Goal: Task Accomplishment & Management: Complete application form

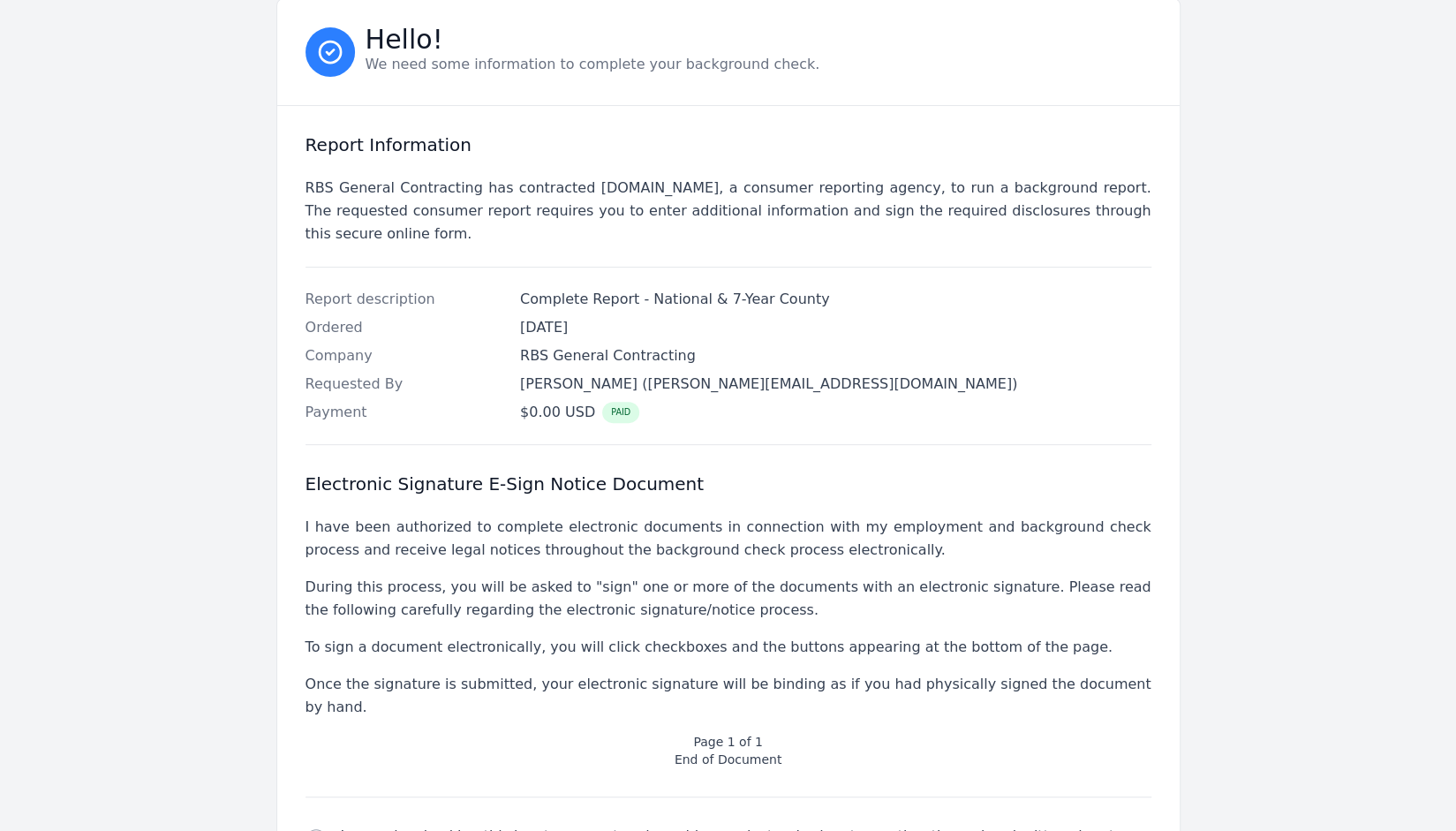
scroll to position [345, 0]
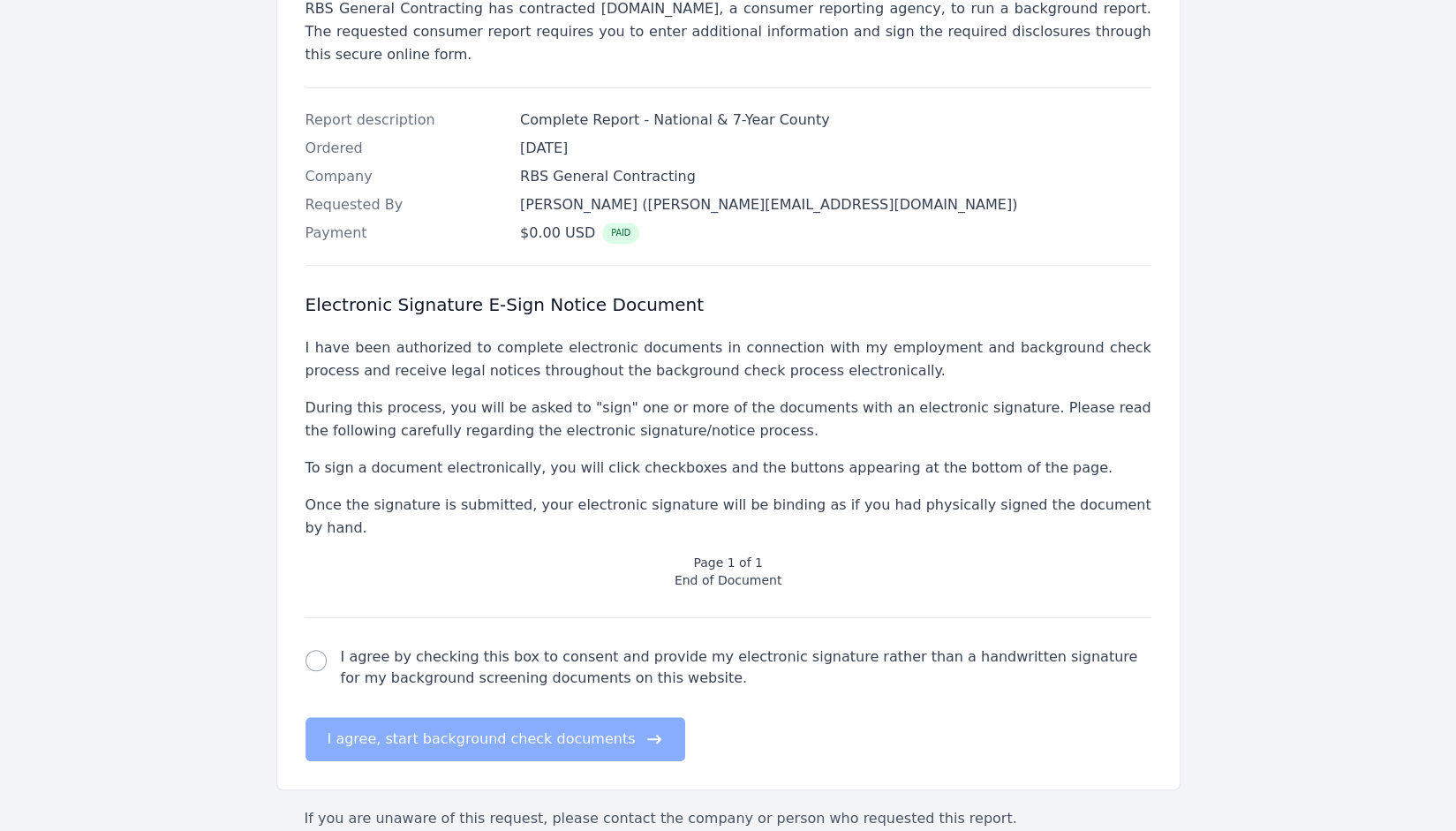
click at [312, 646] on div "electronic signature check I agree by checking this box to consent and provide …" at bounding box center [728, 668] width 845 height 43
click at [312, 650] on input "I agree by checking this box to consent and provide my electronic signature rat…" at bounding box center [316, 661] width 21 height 21
checkbox input "true"
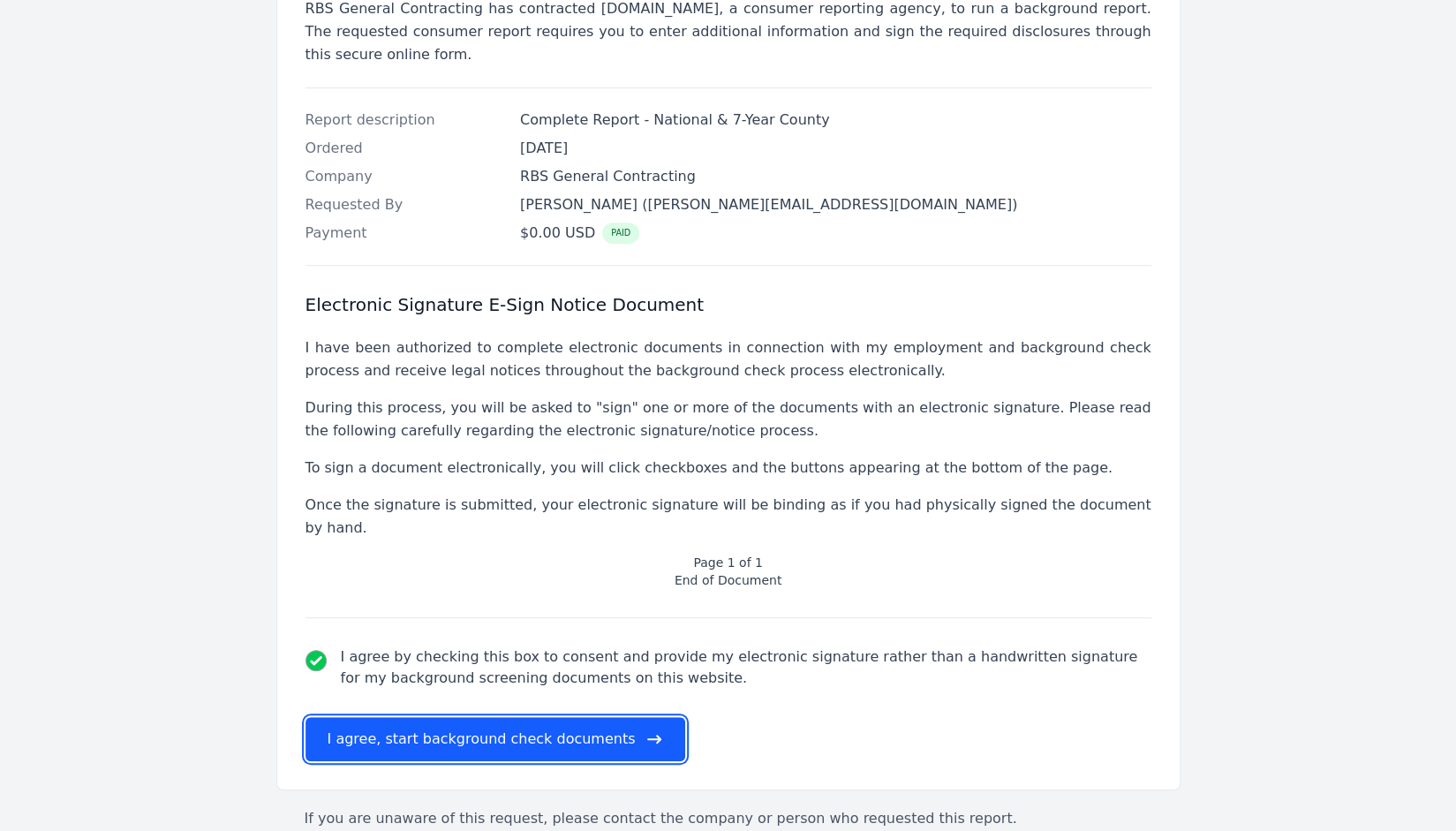
click at [381, 717] on button "I agree, start background check documents" at bounding box center [495, 739] width 380 height 44
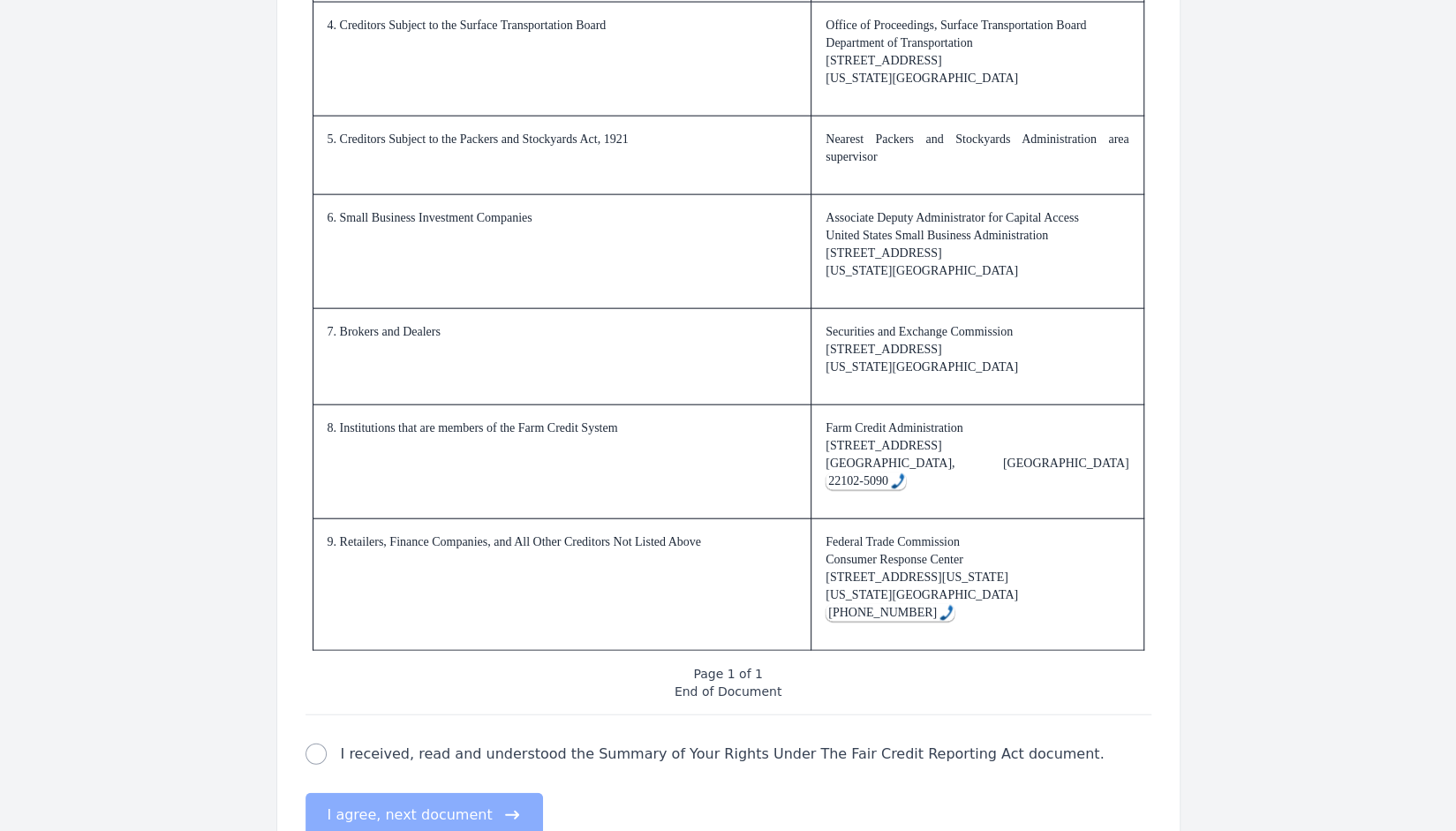
scroll to position [2513, 0]
click at [318, 742] on input "I received, read and understood the Summary of Your Rights Under The Fair Credi…" at bounding box center [316, 753] width 21 height 21
checkbox input "true"
click at [369, 792] on button "I agree, next document" at bounding box center [424, 813] width 237 height 44
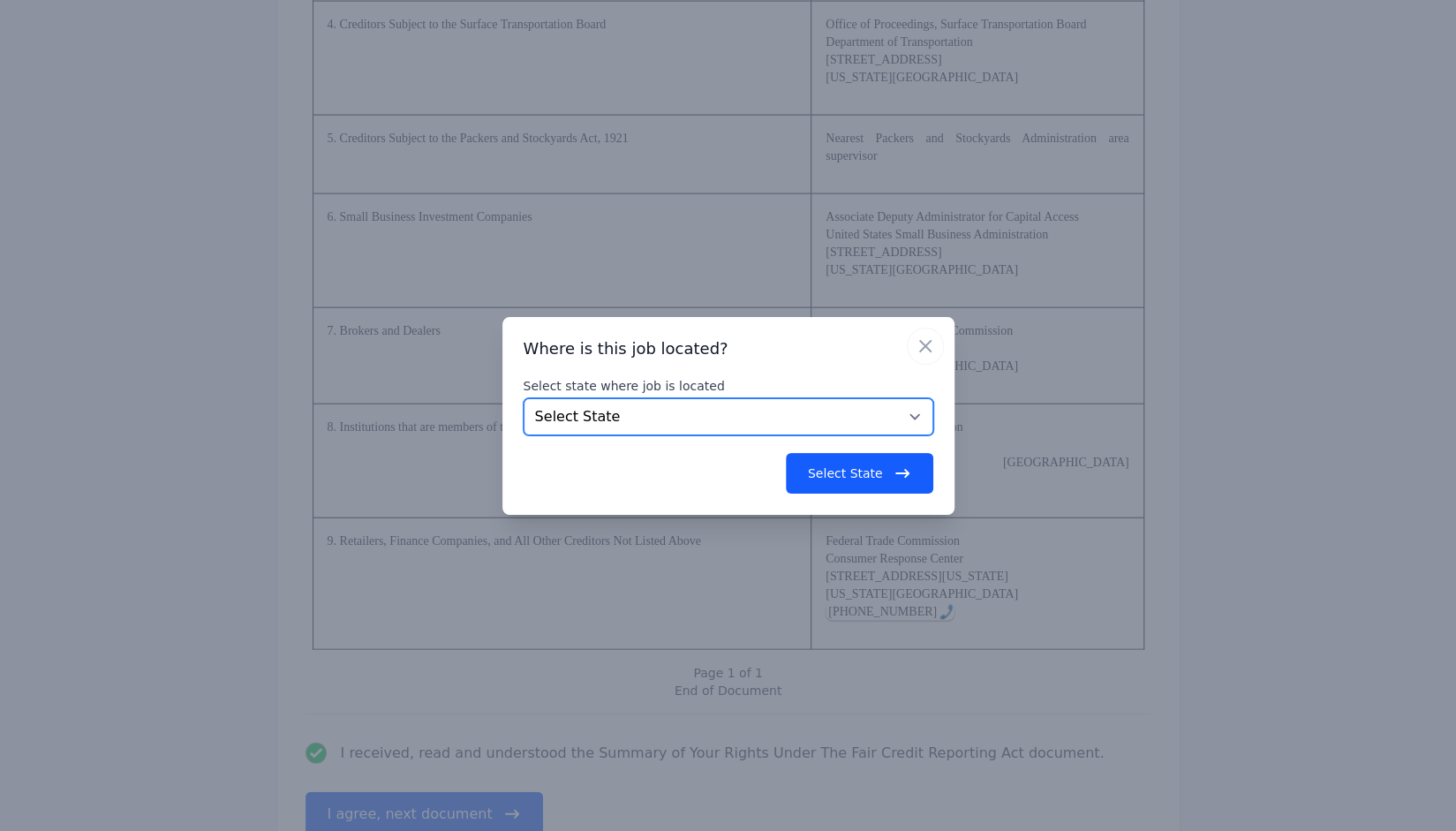
click at [858, 417] on select "Select State [US_STATE] [US_STATE] [US_STATE] [US_STATE] [US_STATE] [US_STATE] …" at bounding box center [728, 416] width 409 height 37
select select "PA"
click at [523, 398] on select "Select State [US_STATE] [US_STATE] [US_STATE] [US_STATE] [US_STATE] [US_STATE] …" at bounding box center [728, 416] width 409 height 37
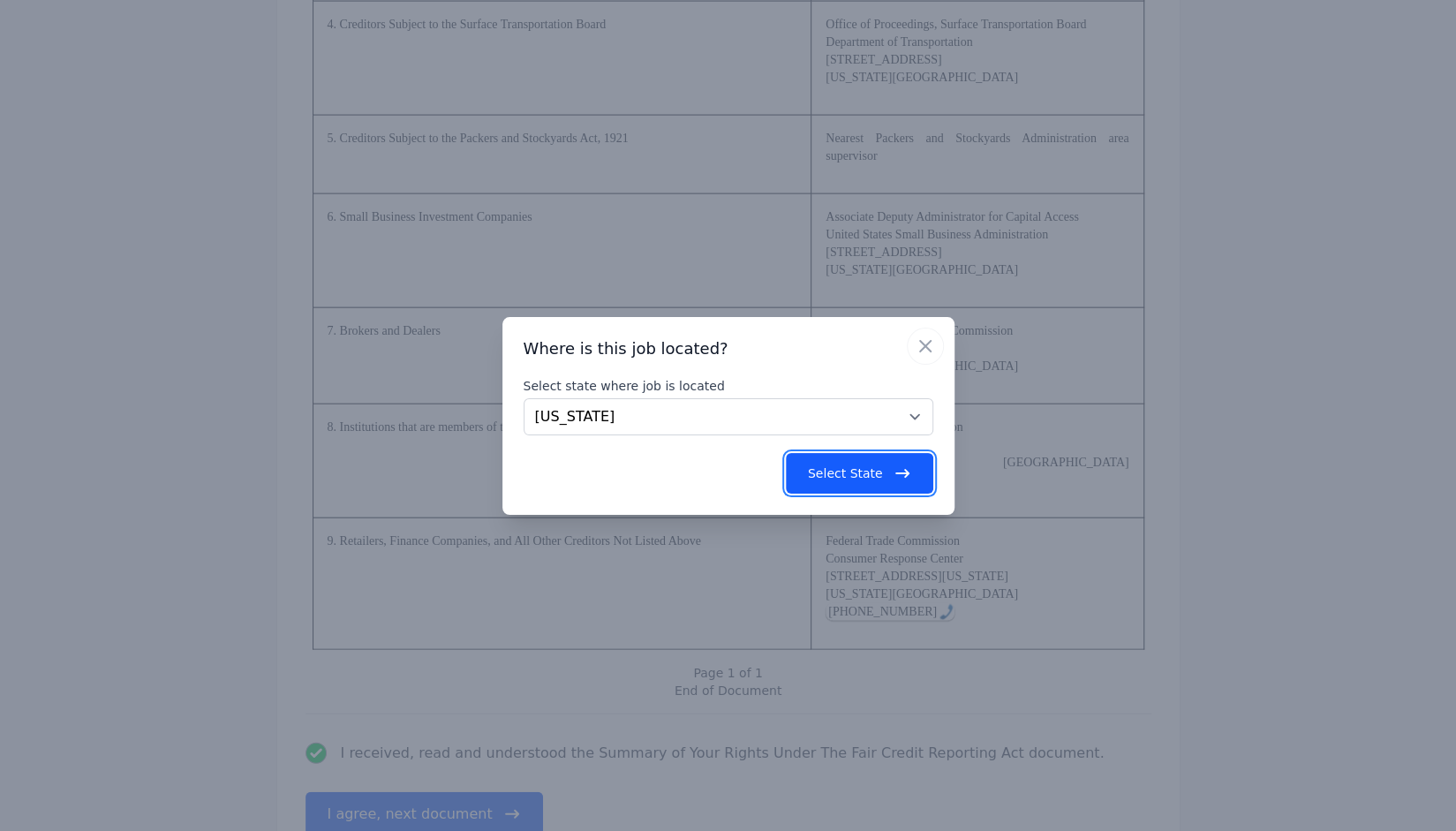
click at [887, 469] on button "Select State" at bounding box center [860, 474] width 148 height 41
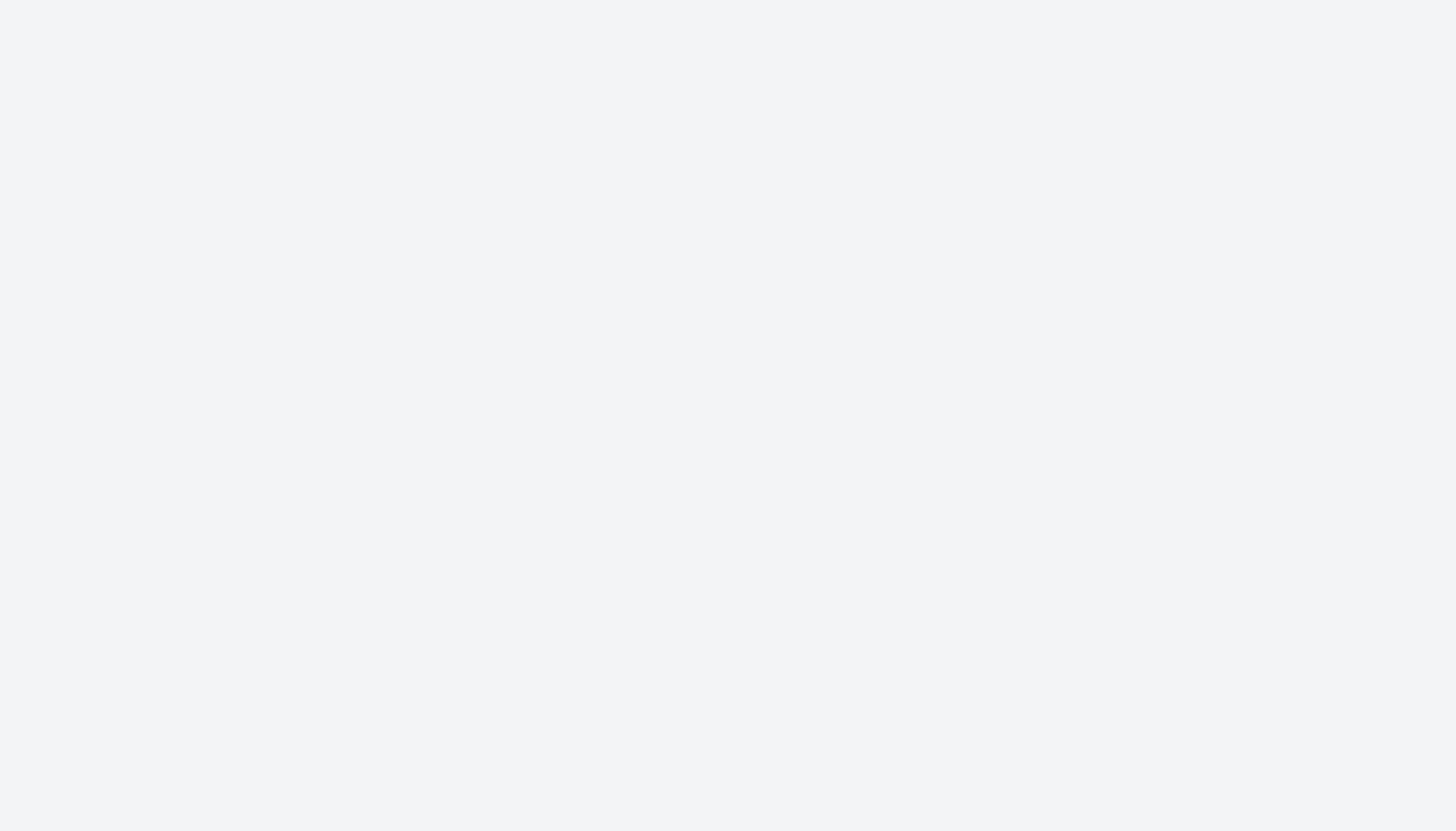
scroll to position [0, 0]
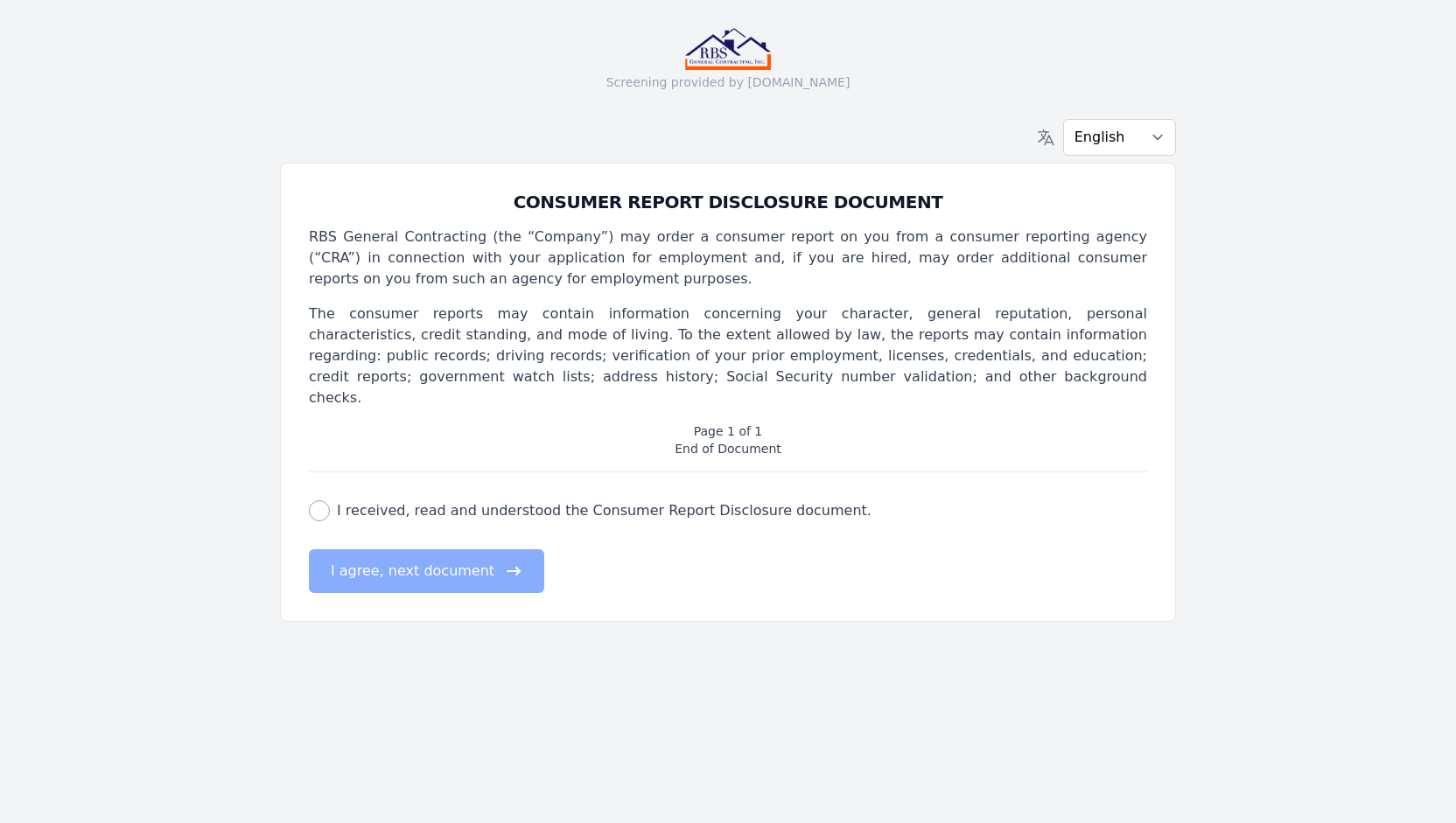
click at [454, 500] on label "I received, read and understood the Consumer Report Disclosure document." at bounding box center [604, 511] width 535 height 21
click at [330, 500] on input "I received, read and understood the Consumer Report Disclosure document." at bounding box center [319, 511] width 21 height 21
checkbox input "true"
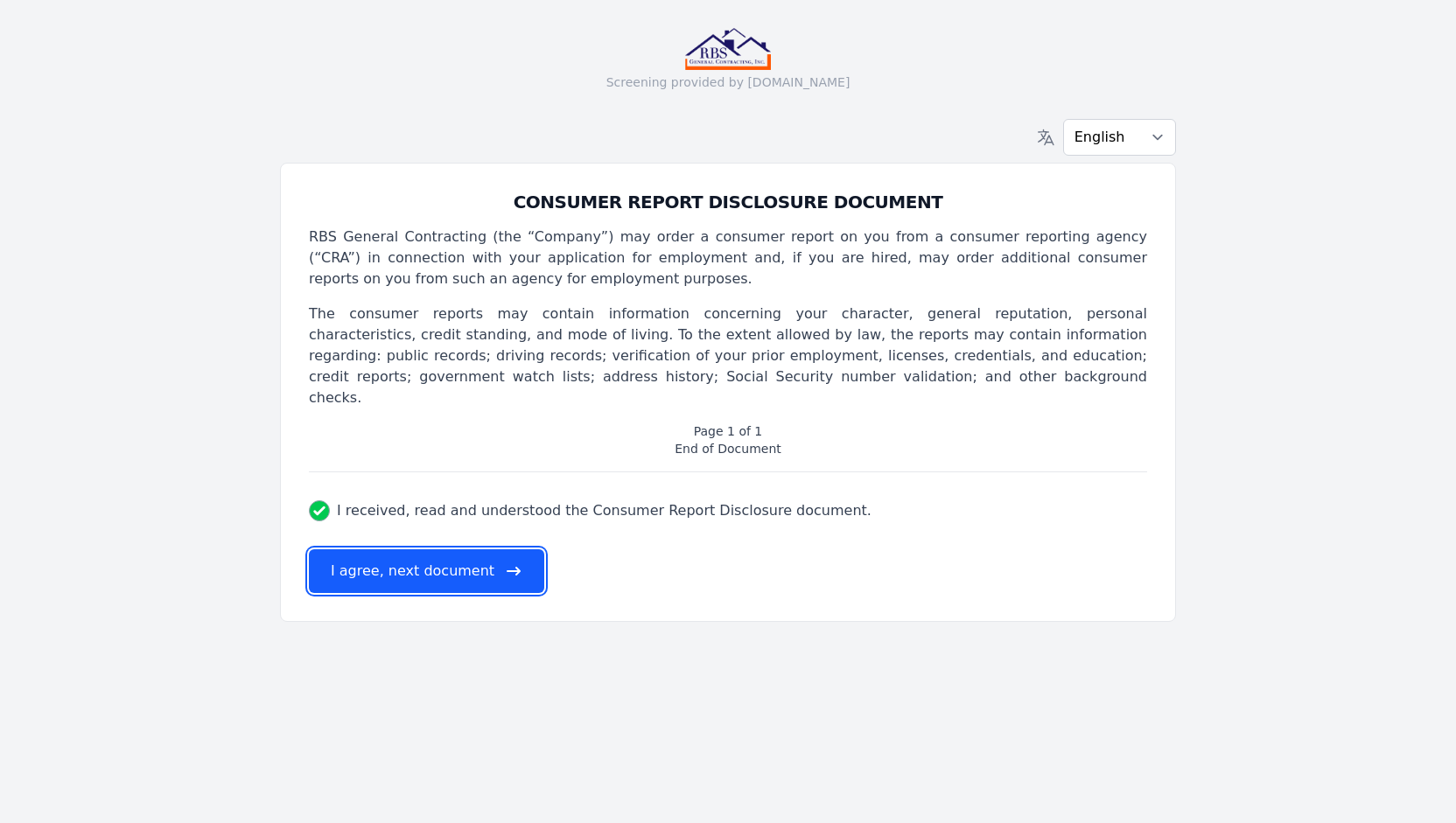
click at [440, 549] on button "I agree, next document" at bounding box center [426, 571] width 235 height 43
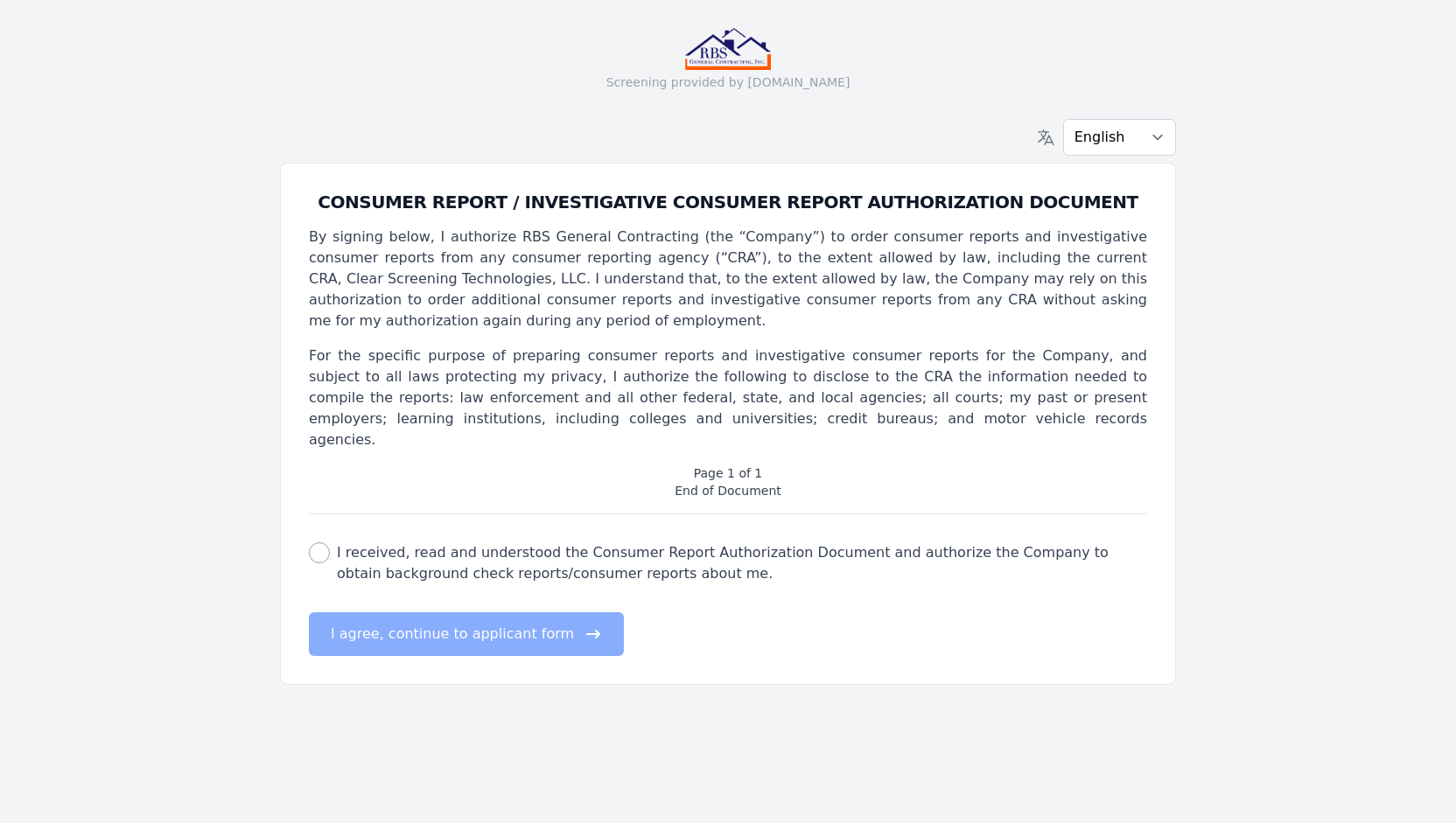
click at [416, 543] on label "I received, read and understood the Consumer Report Authorization Document and …" at bounding box center [741, 564] width 810 height 42
click at [330, 543] on input "I received, read and understood the Consumer Report Authorization Document and …" at bounding box center [319, 553] width 21 height 21
checkbox input "true"
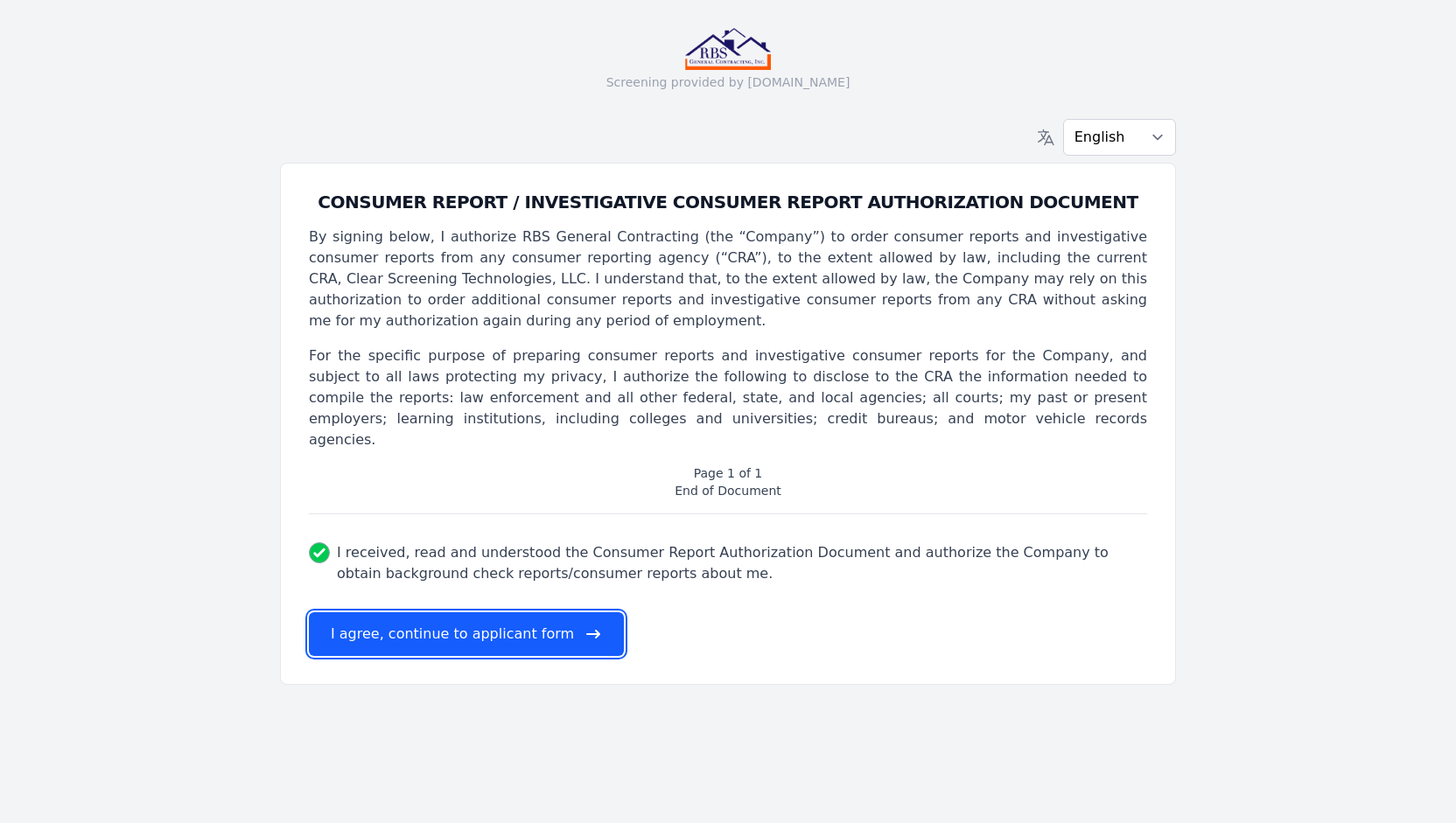
click at [459, 612] on button "I agree, continue to applicant form" at bounding box center [466, 633] width 315 height 43
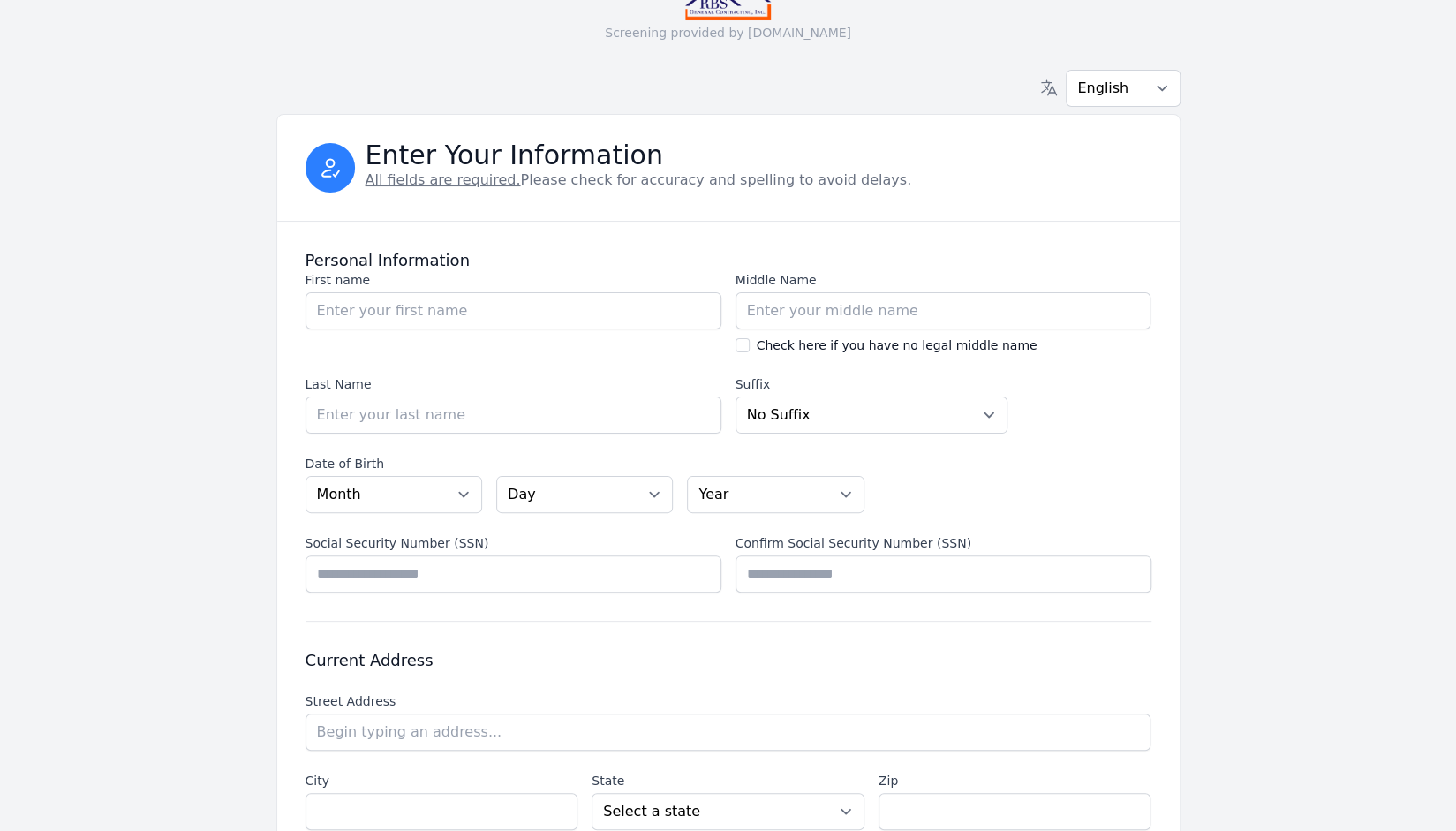
scroll to position [56, 0]
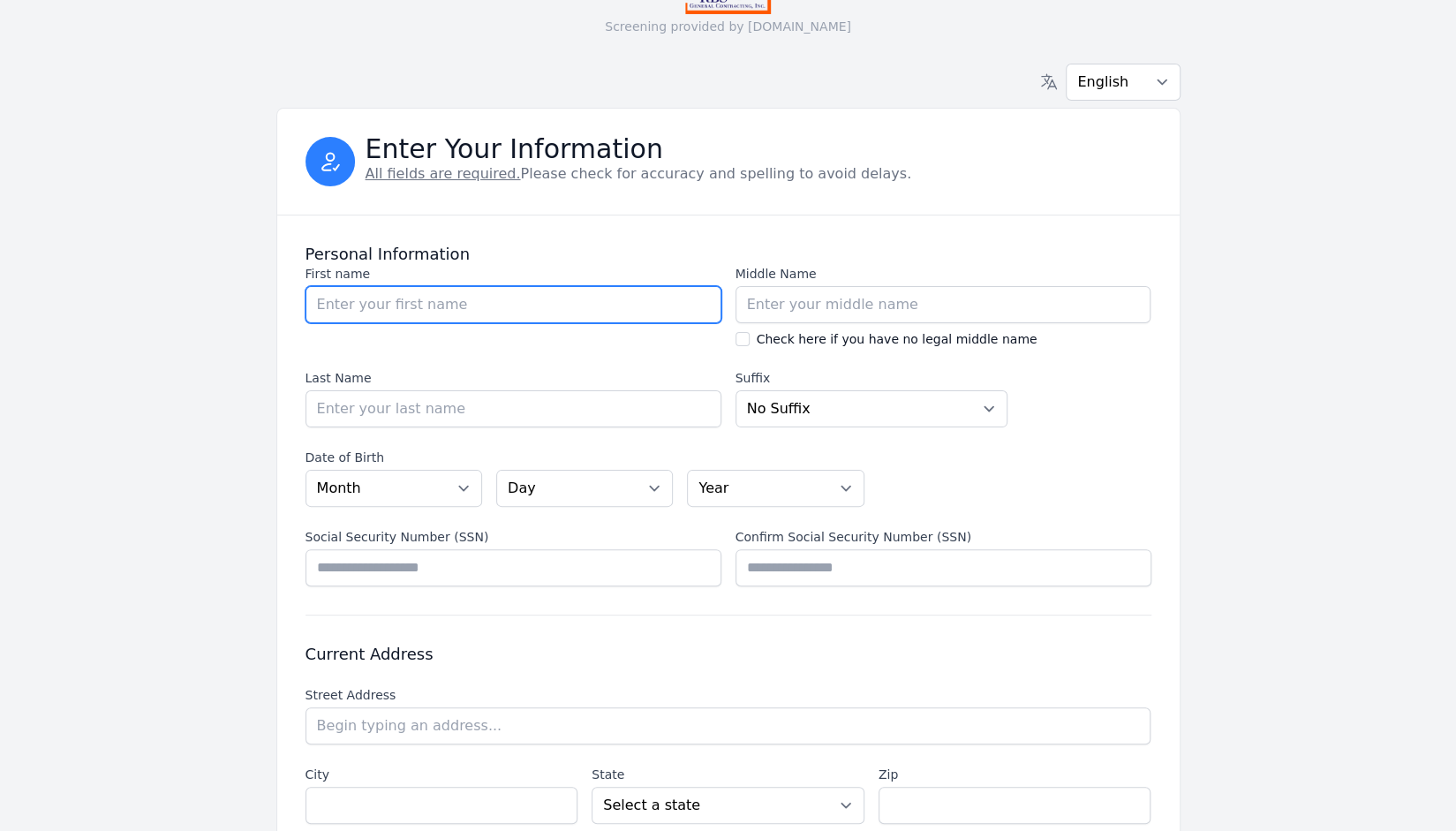
click at [535, 303] on input "First name" at bounding box center [513, 305] width 415 height 37
type input "[PERSON_NAME]"
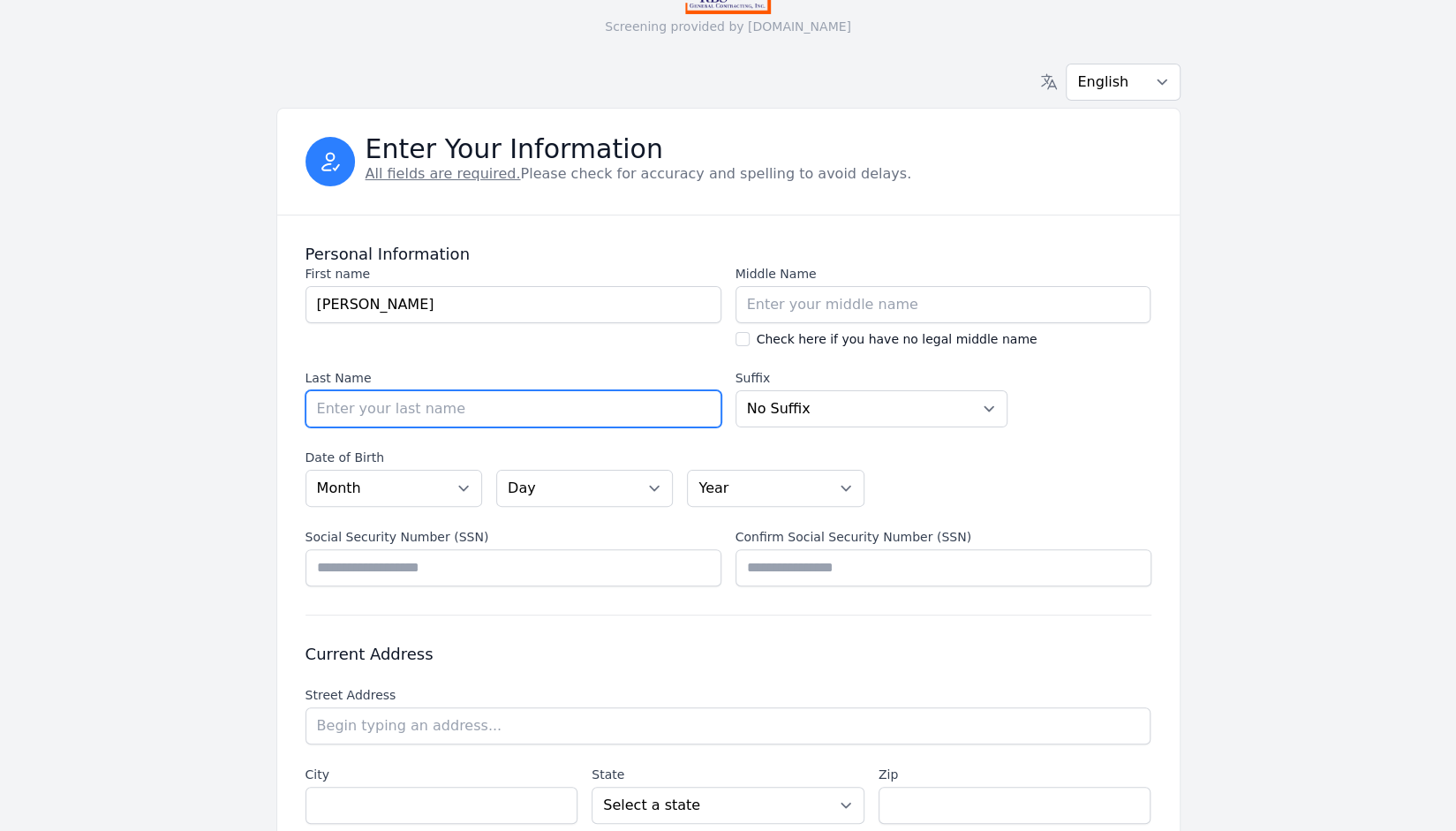
type input "[PERSON_NAME]"
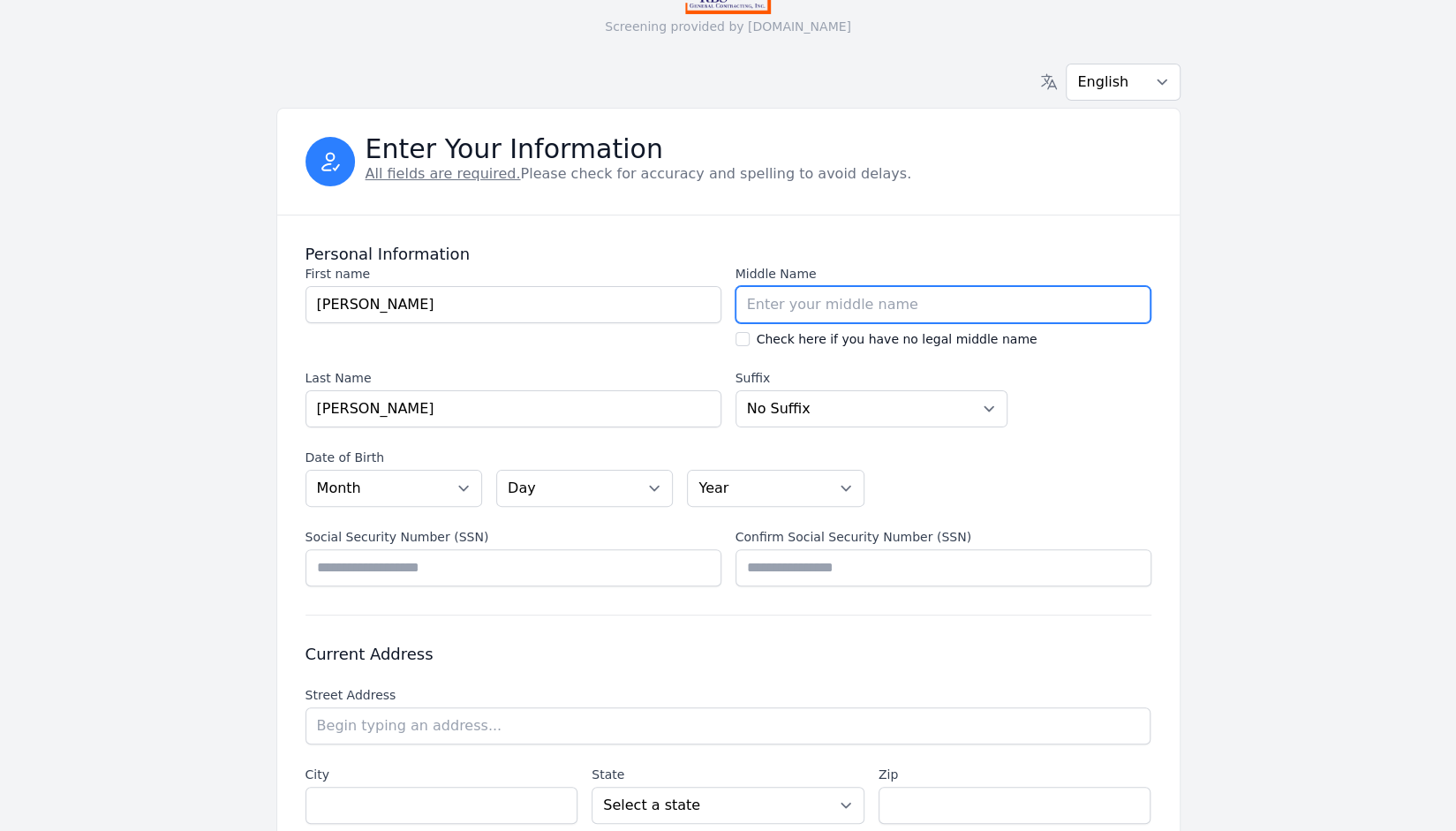
click at [762, 311] on input "Middle Name" at bounding box center [942, 305] width 415 height 37
type input "m"
type input "Mario"
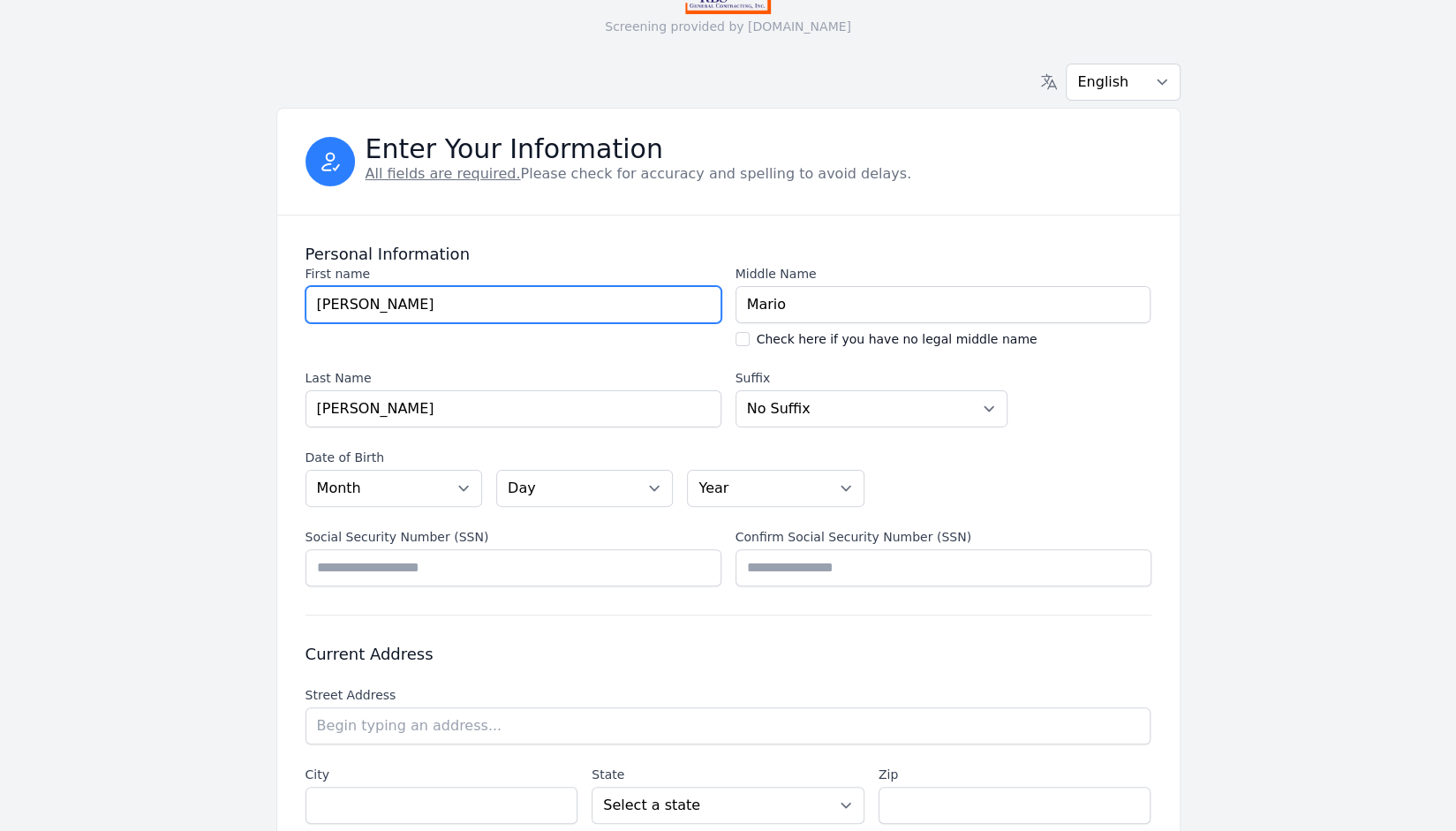
click at [662, 287] on input "[PERSON_NAME]" at bounding box center [513, 305] width 415 height 37
type input "[PERSON_NAME]"
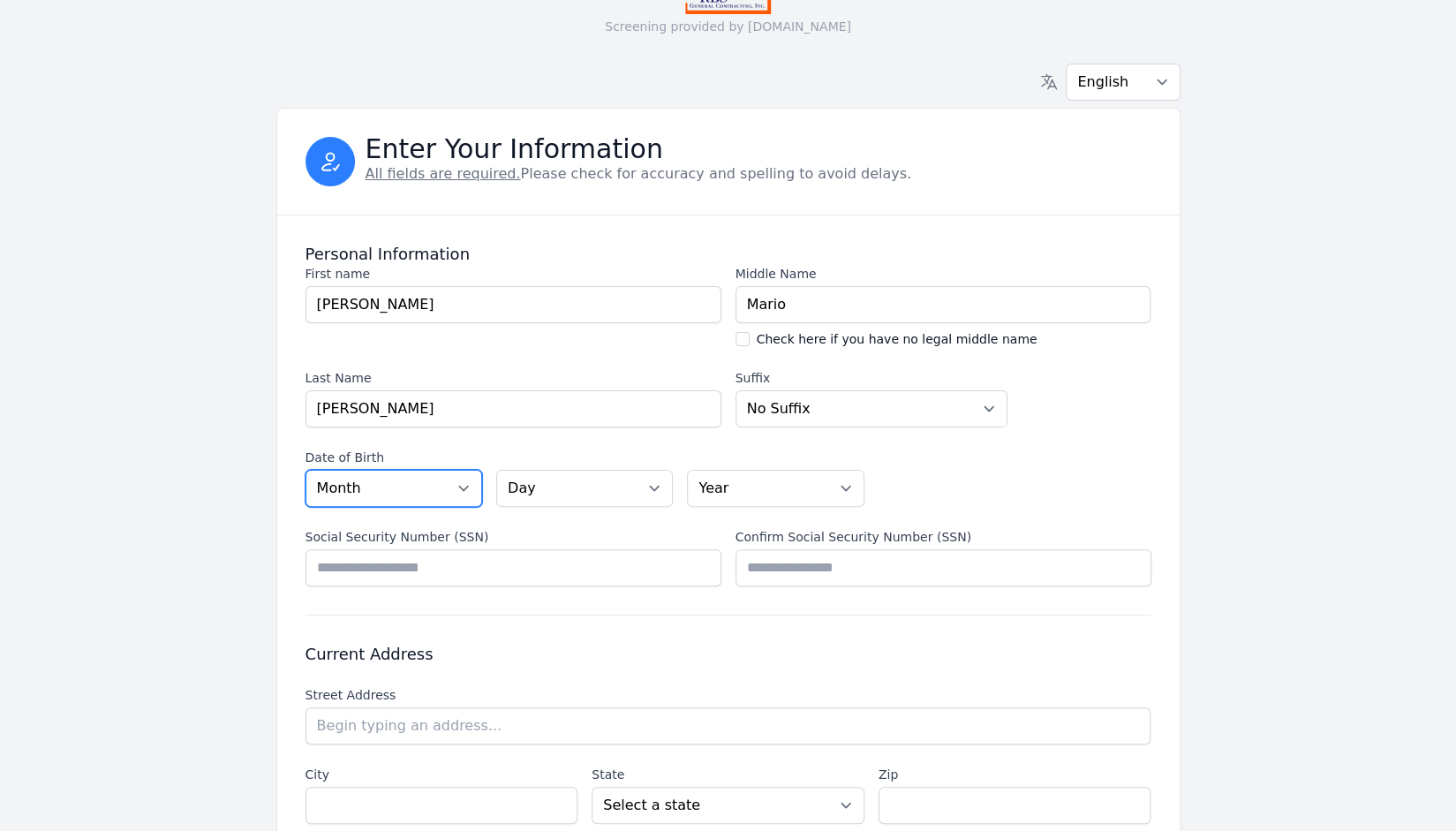
click at [433, 488] on select "Month [DATE] - [DATE] - [DATE] - [DATE] - [DATE] - [DATE] - [DATE] - [DATE] - […" at bounding box center [394, 488] width 177 height 37
select select "04"
click at [305, 470] on select "Month [DATE] - [DATE] - [DATE] - [DATE] - [DATE] - [DATE] - [DATE] - [DATE] - […" at bounding box center [394, 488] width 177 height 37
click at [601, 473] on select "Day 01 02 03 04 05 06 07 08 09 10 11 12 13 14 15 16 17 18 19 20 21 22 23 24 25 …" at bounding box center [585, 488] width 177 height 37
select select "26"
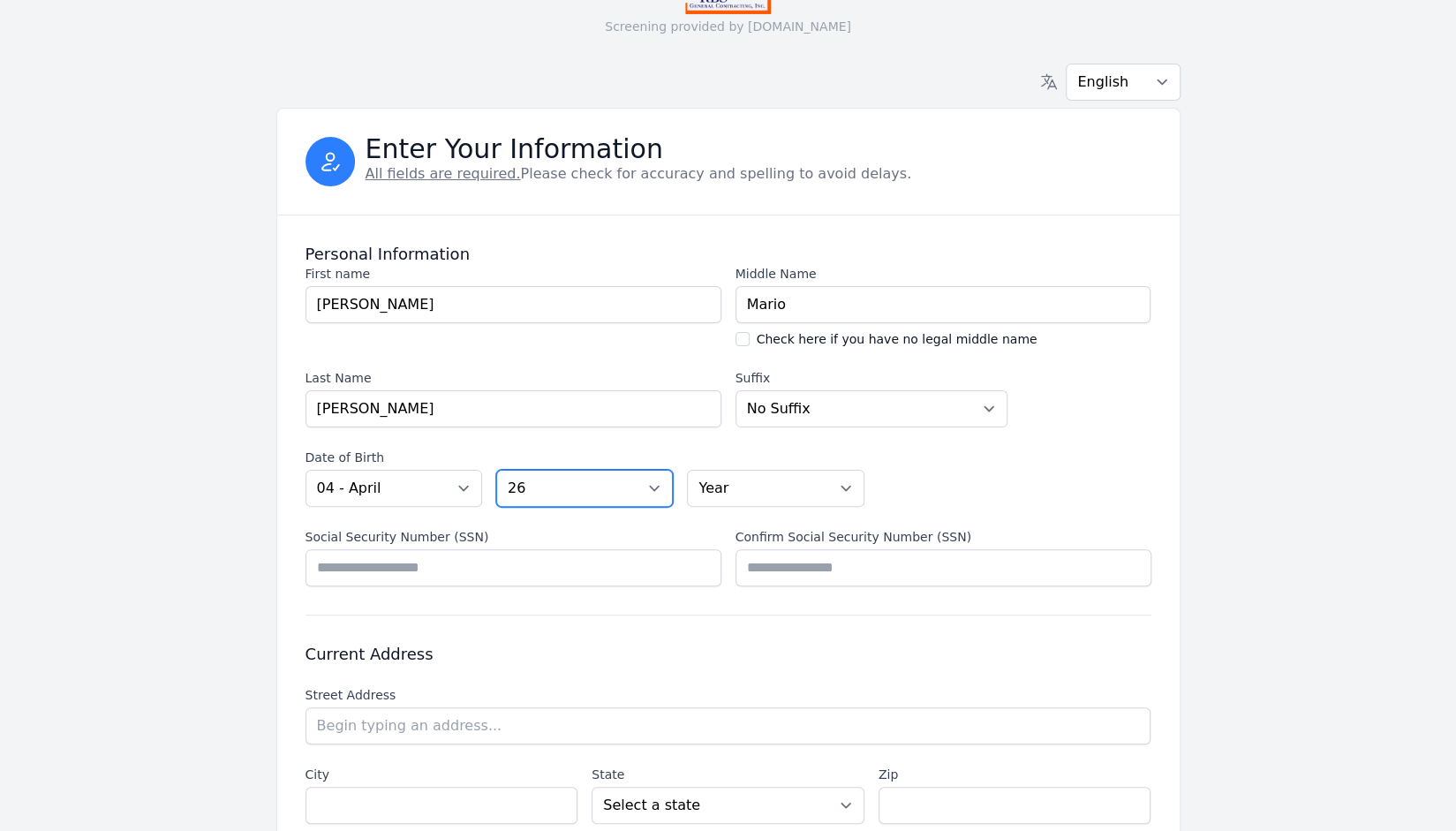
click at [496, 470] on select "Day 01 02 03 04 05 06 07 08 09 10 11 12 13 14 15 16 17 18 19 20 21 22 23 24 25 …" at bounding box center [585, 488] width 177 height 37
click at [768, 499] on select "Year [DATE] 2006 2005 2004 2003 2002 2001 2000 1999 1998 1997 1996 1995 1994 19…" at bounding box center [775, 488] width 177 height 37
select select "1990"
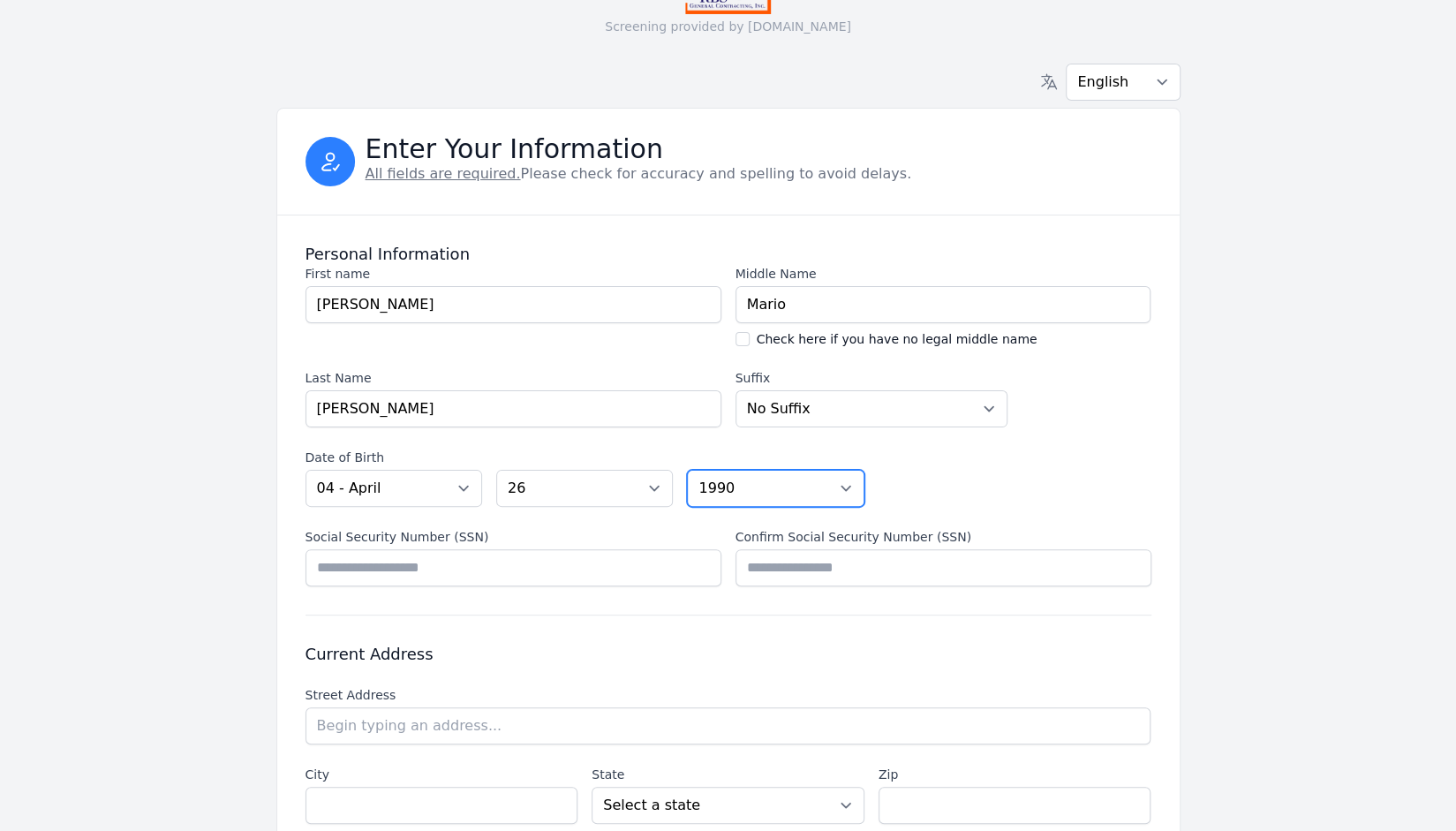
click at [687, 470] on select "Year [DATE] 2006 2005 2004 2003 2002 2001 2000 1999 1998 1997 1996 1995 1994 19…" at bounding box center [775, 488] width 177 height 37
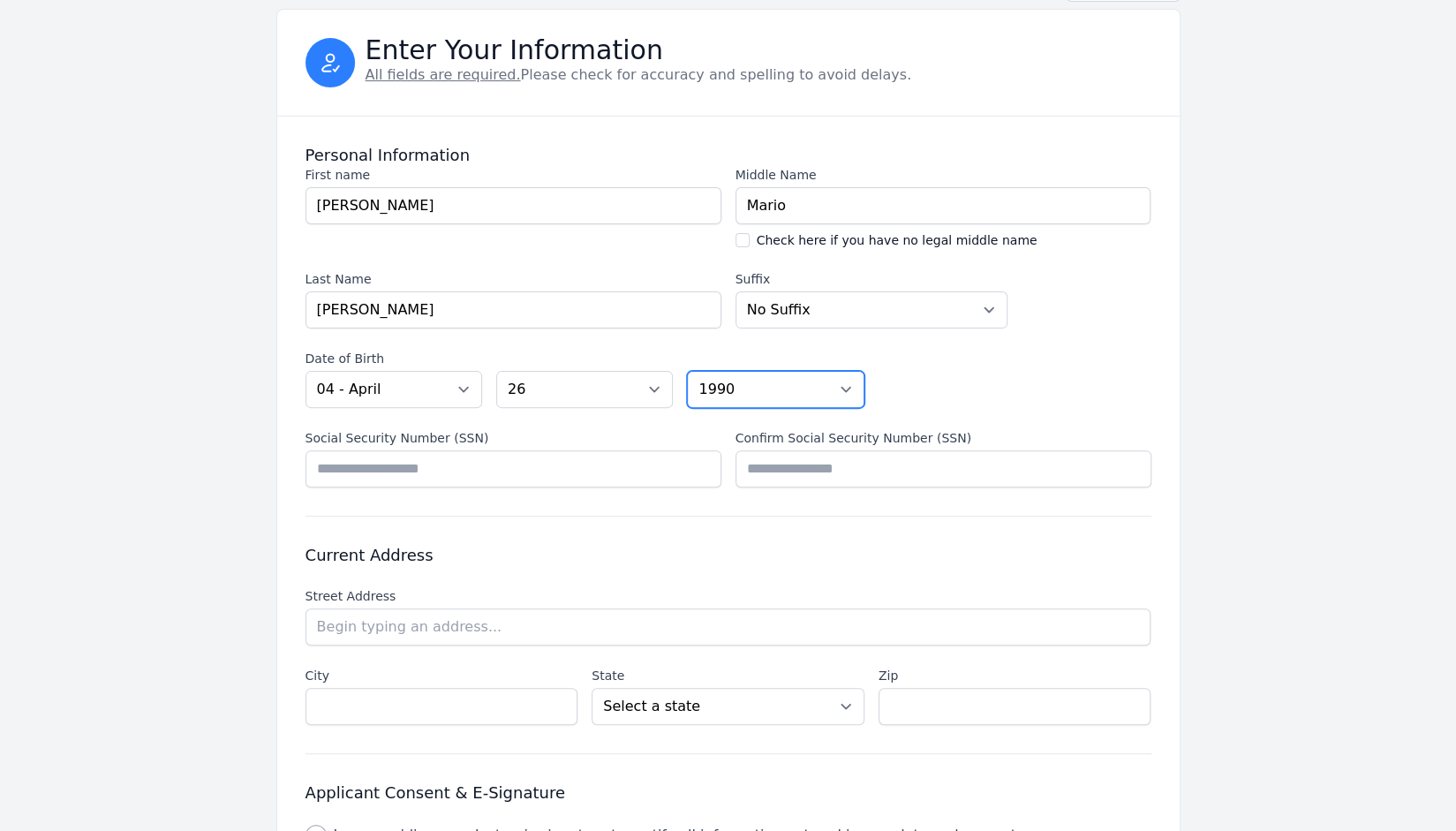
scroll to position [290, 0]
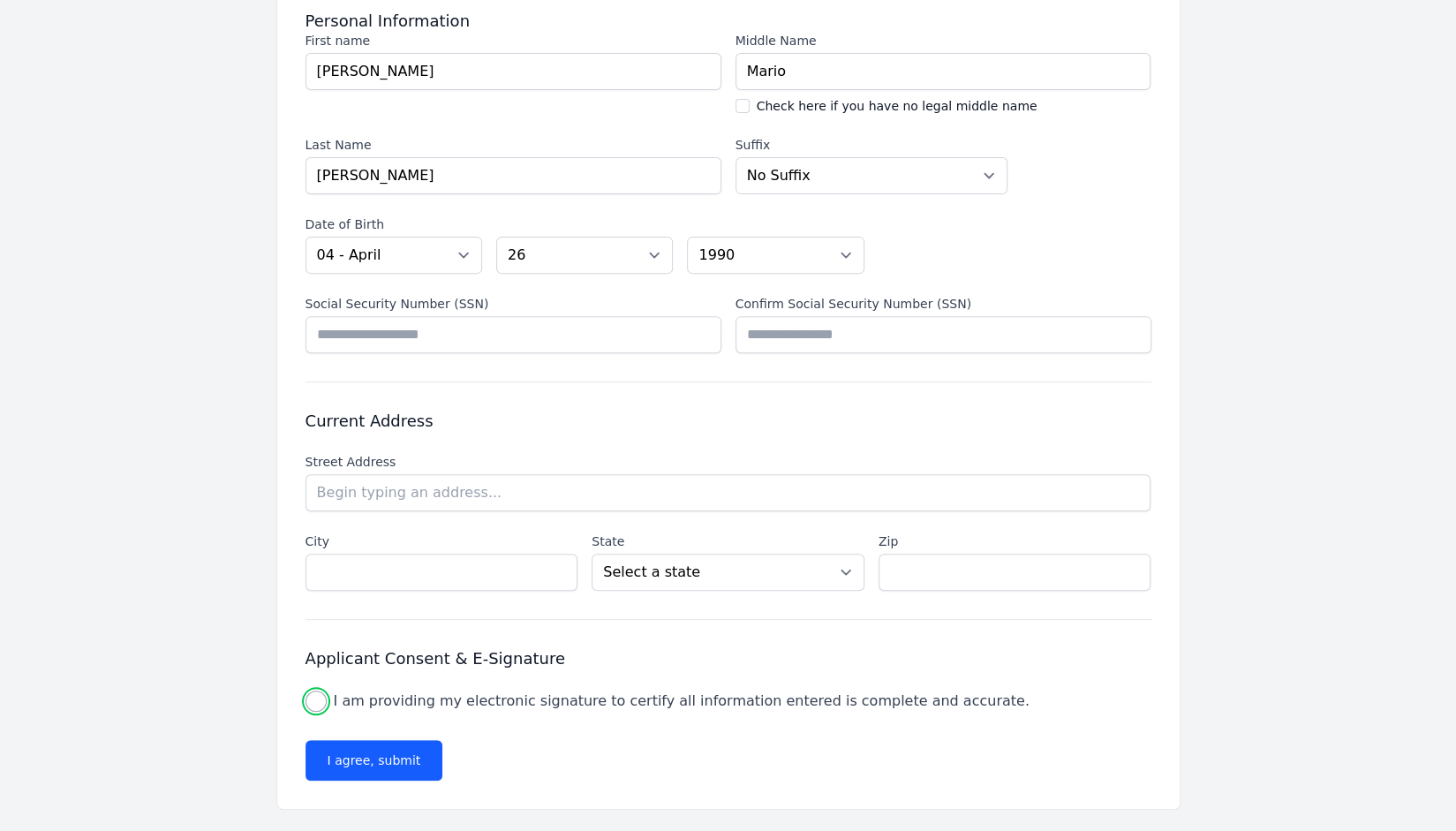
click at [312, 699] on input "I am providing my electronic signature to certify all information entered is co…" at bounding box center [316, 702] width 21 height 21
checkbox input "true"
click at [376, 327] on input "Social Security Number (SSN)" at bounding box center [513, 335] width 415 height 37
type input "*********"
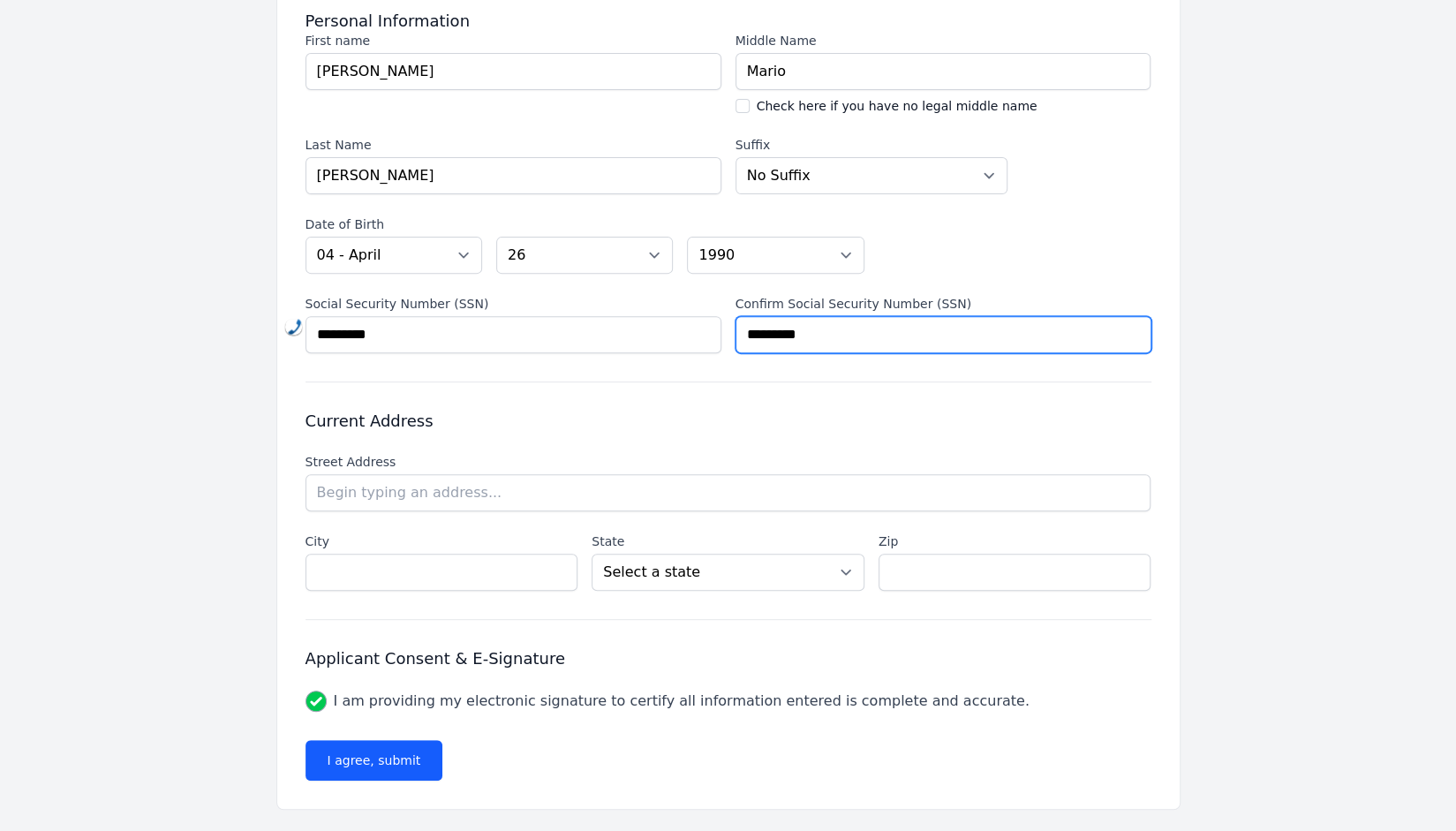
type input "*********"
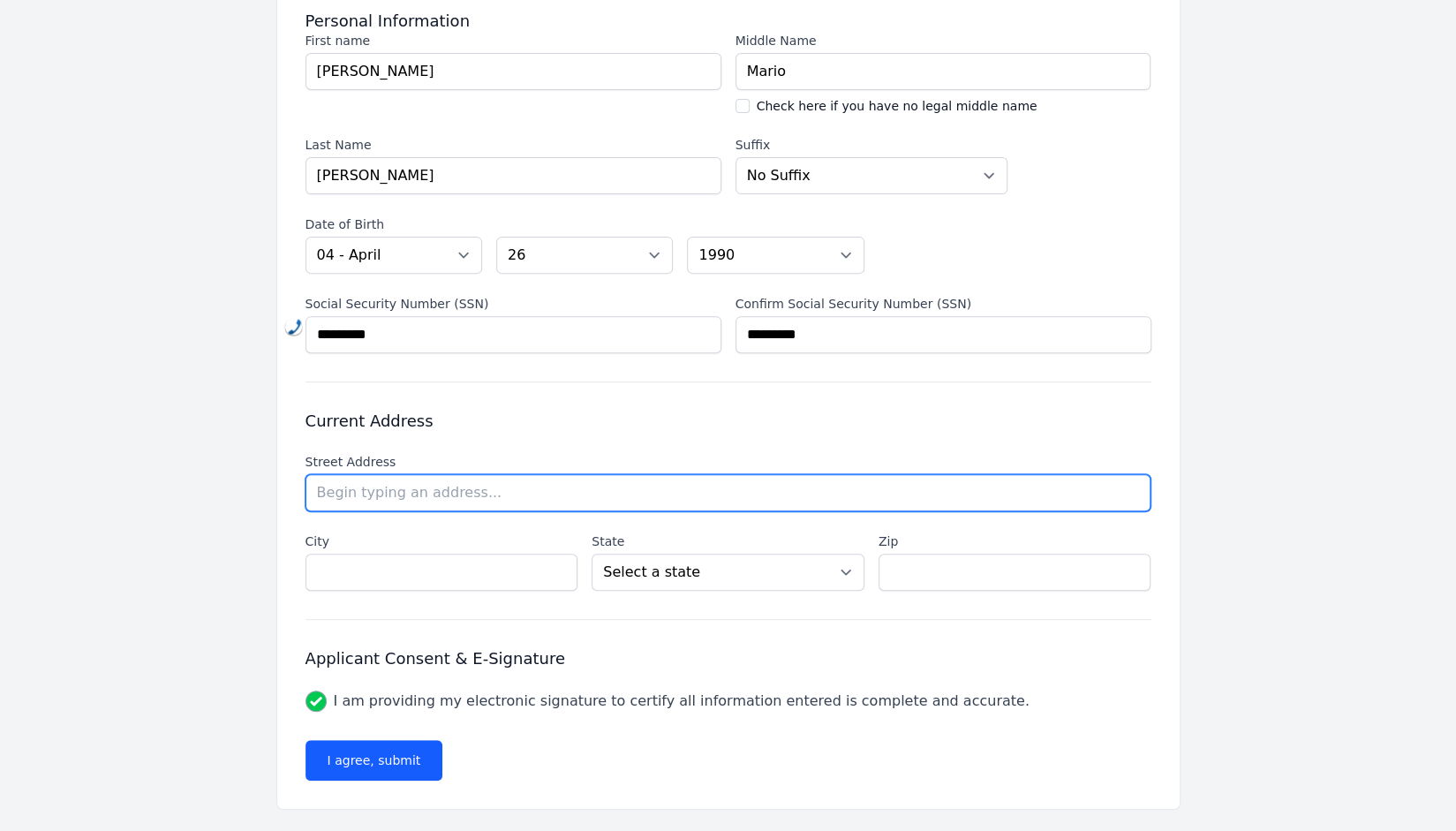
click at [418, 484] on input "text" at bounding box center [728, 492] width 845 height 37
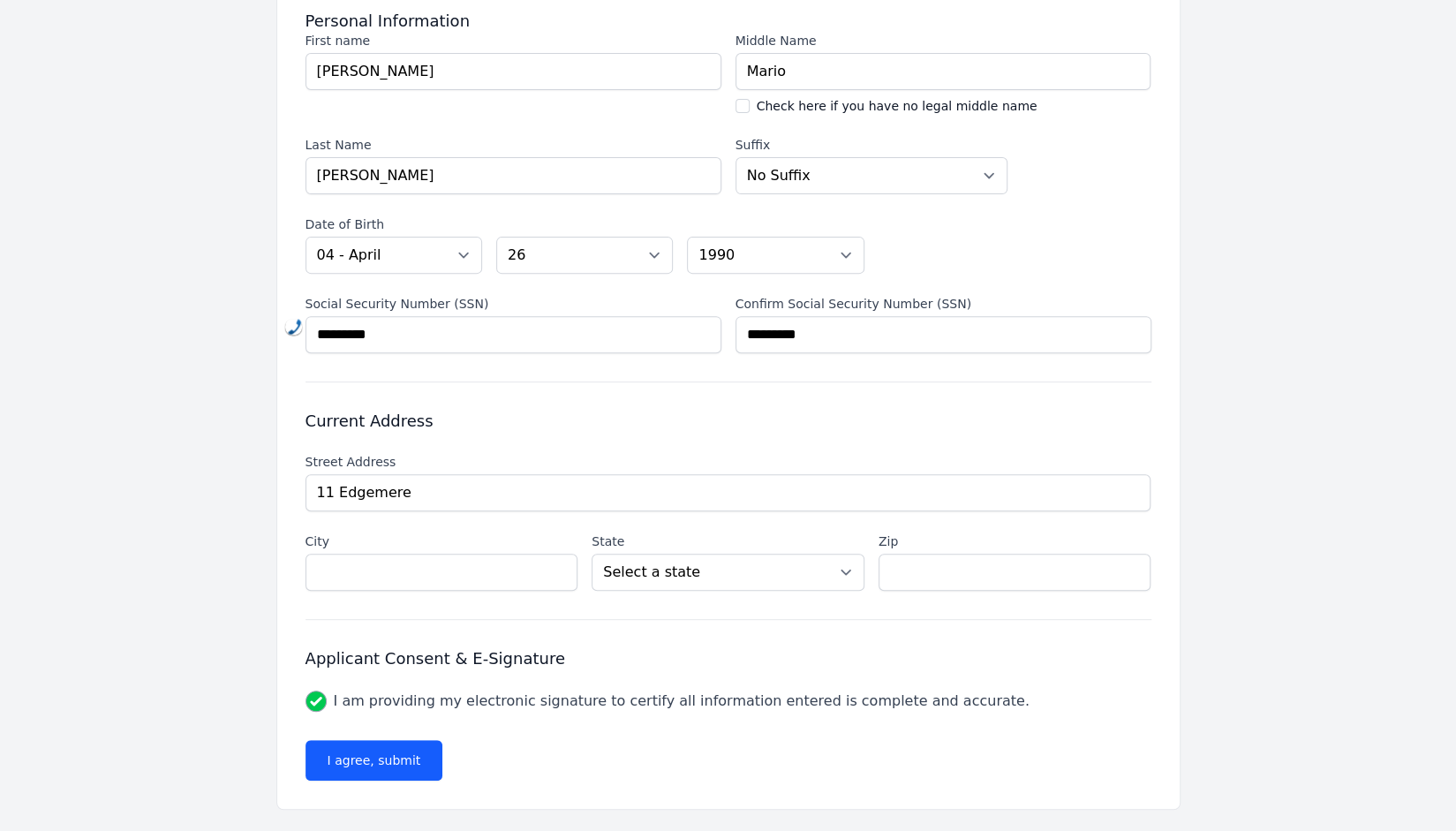
click at [0, 0] on li "[STREET_ADDRESS][PERSON_NAME]" at bounding box center [0, 0] width 0 height 0
type input "[STREET_ADDRESS]"
type input "Morrisville"
select select "PA"
type input "19067"
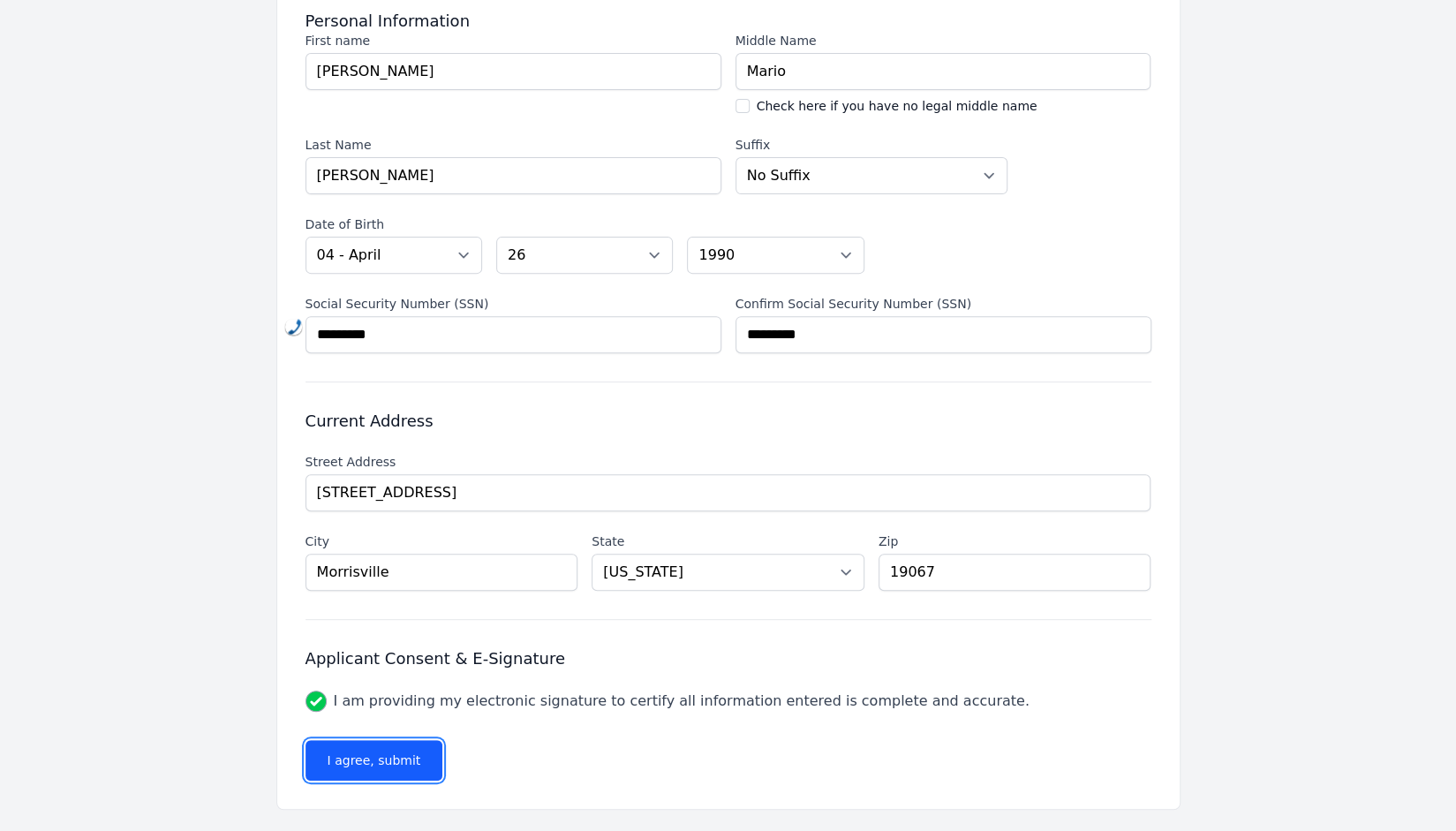
click at [407, 752] on button "I agree, submit" at bounding box center [374, 761] width 138 height 41
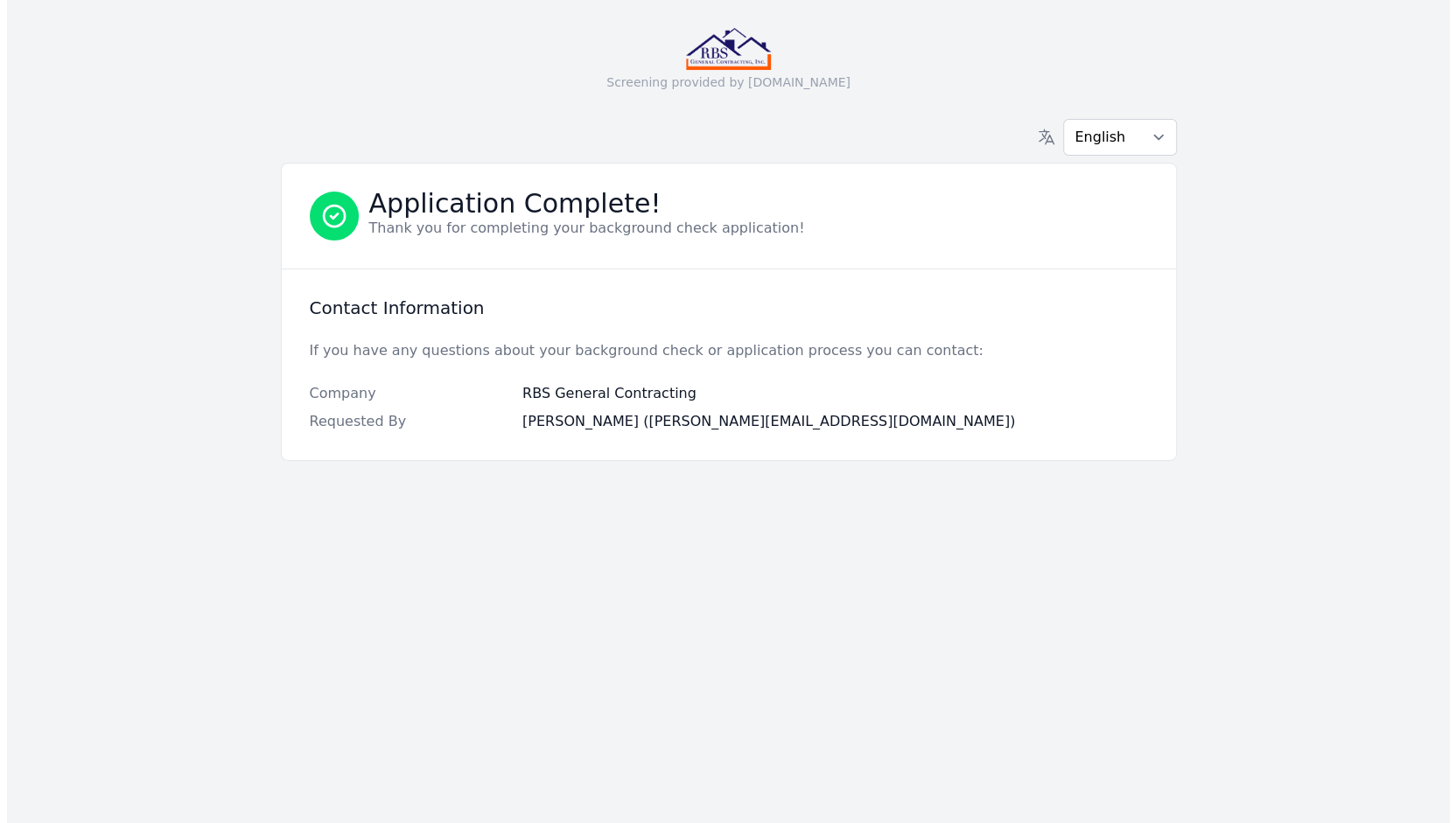
scroll to position [0, 0]
